Goal: Transaction & Acquisition: Obtain resource

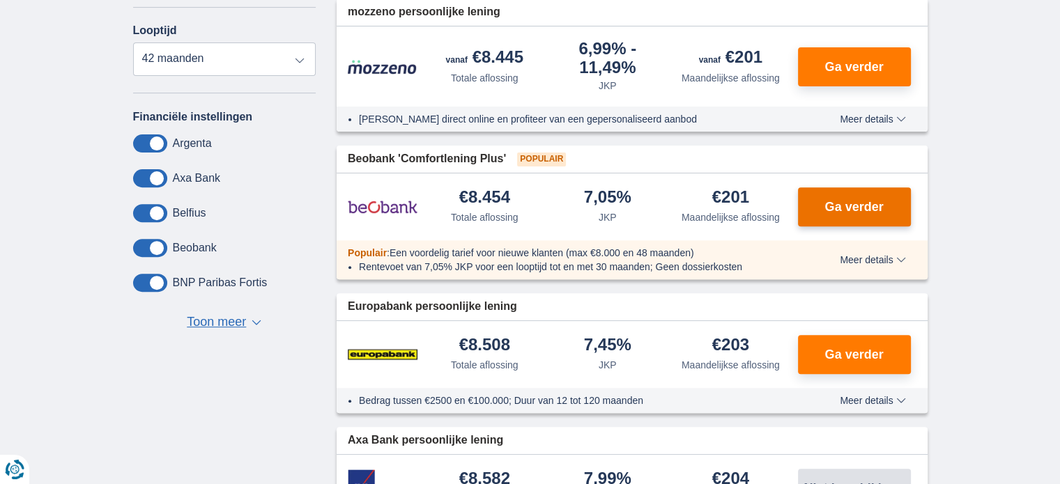
click at [816, 220] on button "Ga verder" at bounding box center [854, 207] width 113 height 39
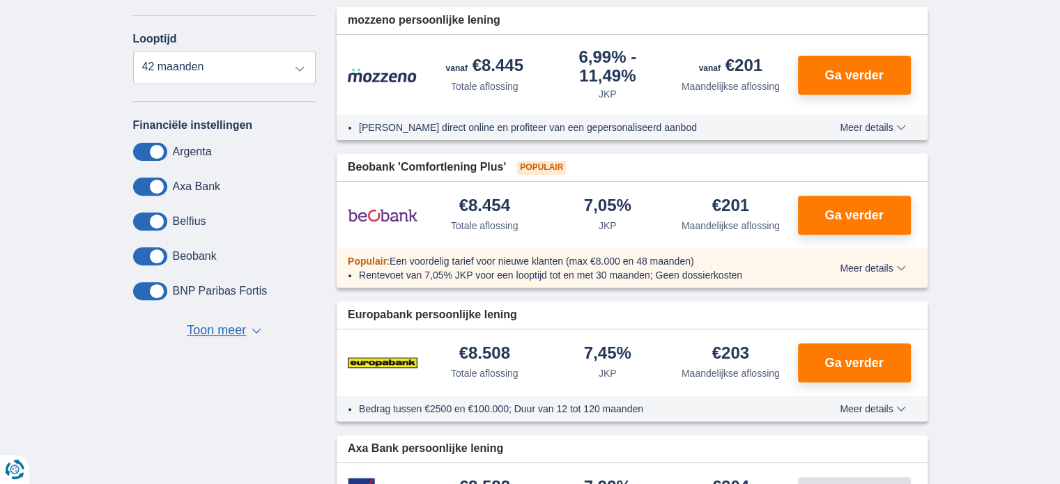
scroll to position [488, 0]
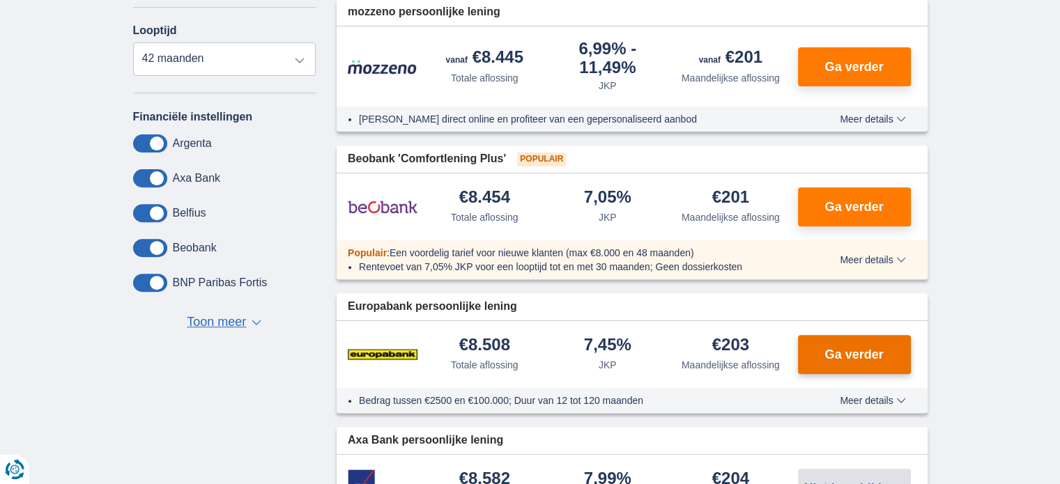
click at [853, 335] on button "Ga verder" at bounding box center [854, 354] width 113 height 39
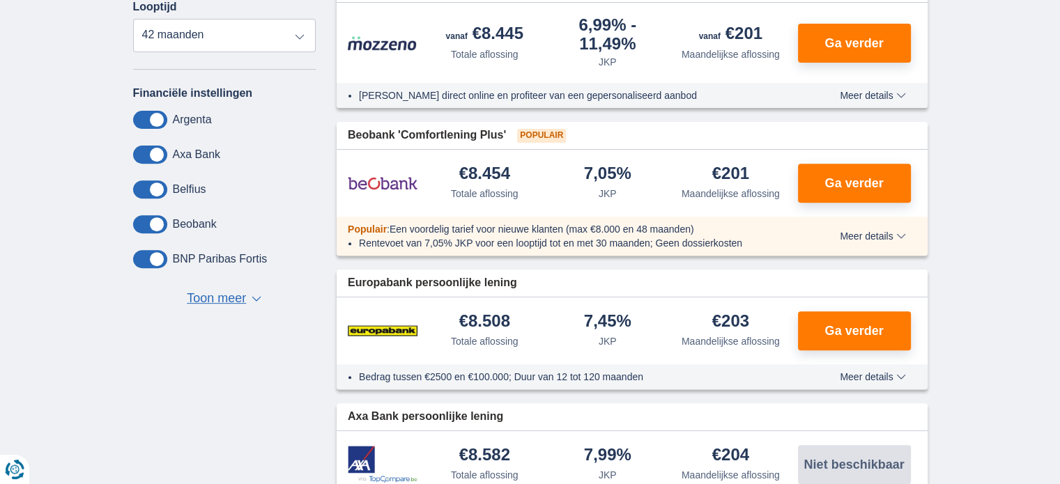
scroll to position [541, 0]
